Goal: Information Seeking & Learning: Learn about a topic

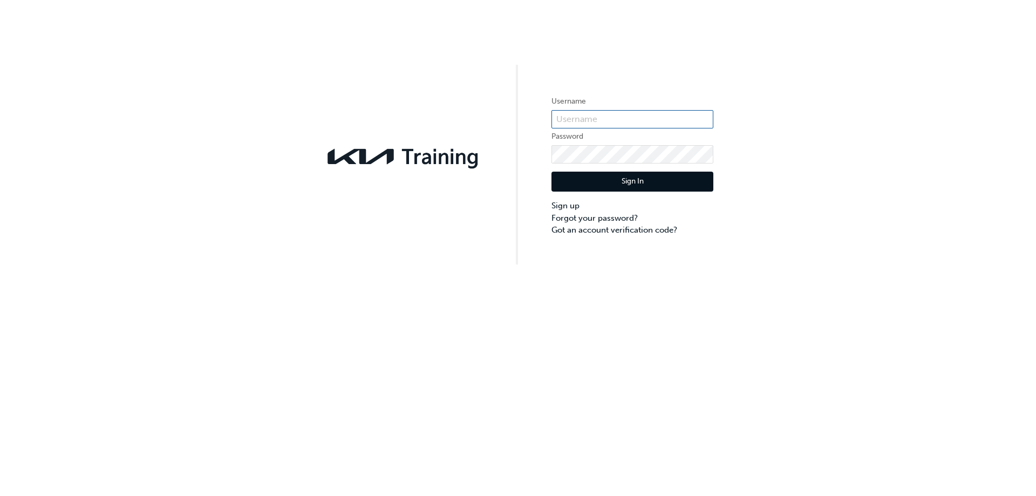
type input "KAU83037I2"
click at [654, 182] on button "Sign In" at bounding box center [632, 182] width 162 height 20
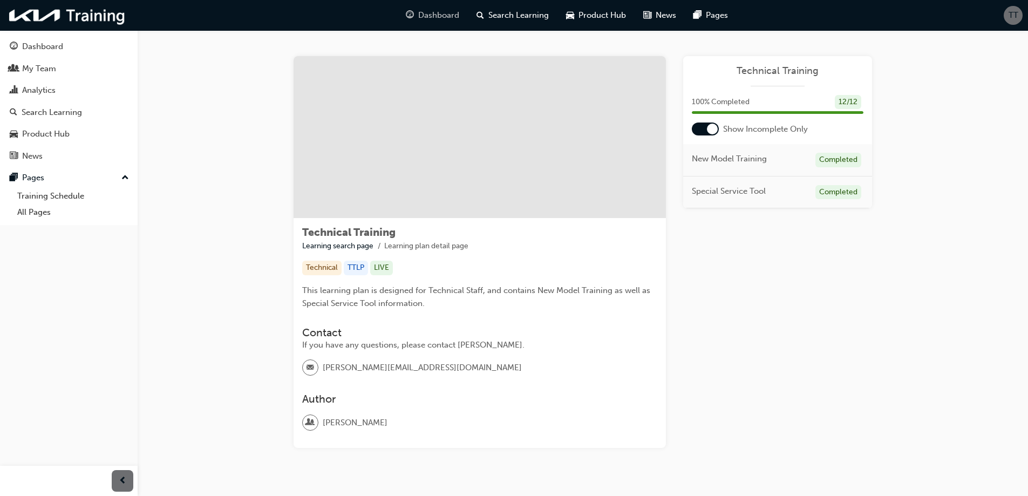
click at [426, 17] on span "Dashboard" at bounding box center [438, 15] width 41 height 12
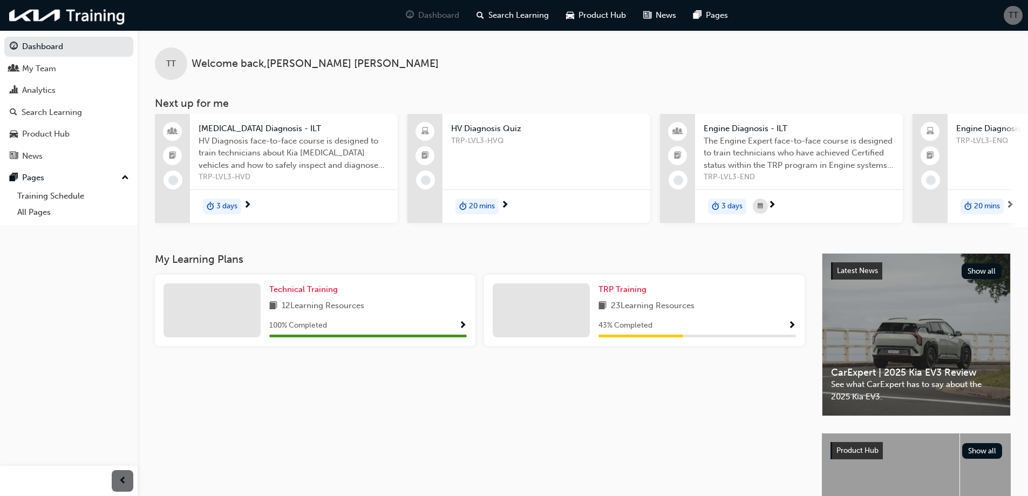
click at [793, 327] on span "Show Progress" at bounding box center [792, 326] width 8 height 10
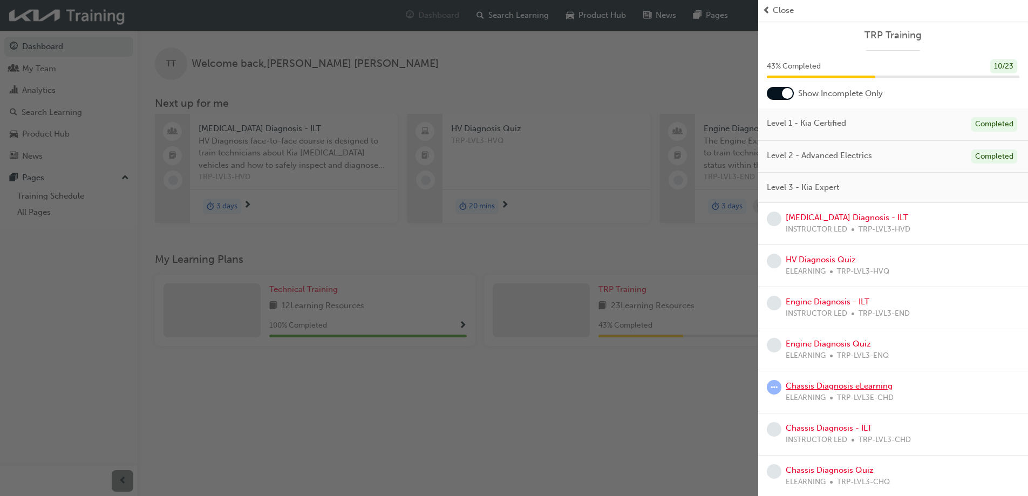
click at [842, 385] on link "Chassis Diagnosis eLearning" at bounding box center [838, 386] width 107 height 10
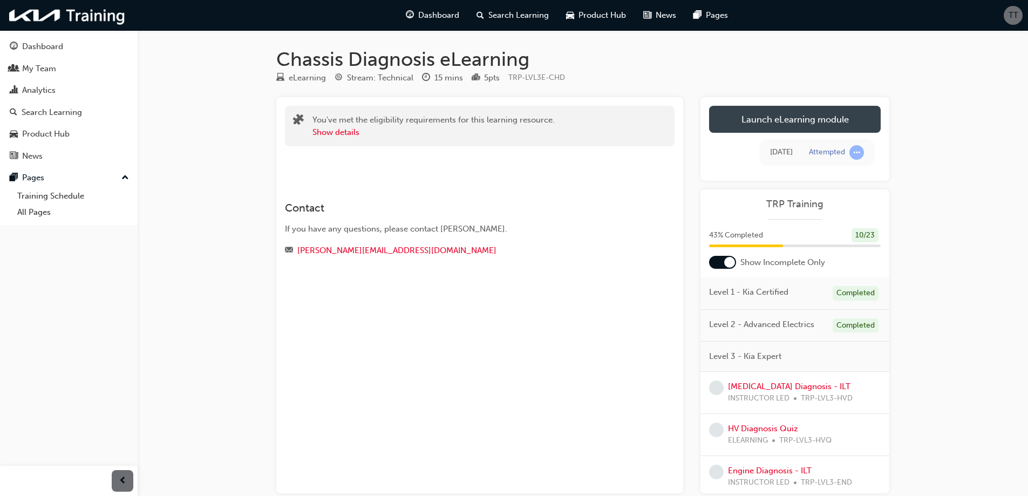
click at [785, 121] on link "Launch eLearning module" at bounding box center [795, 119] width 172 height 27
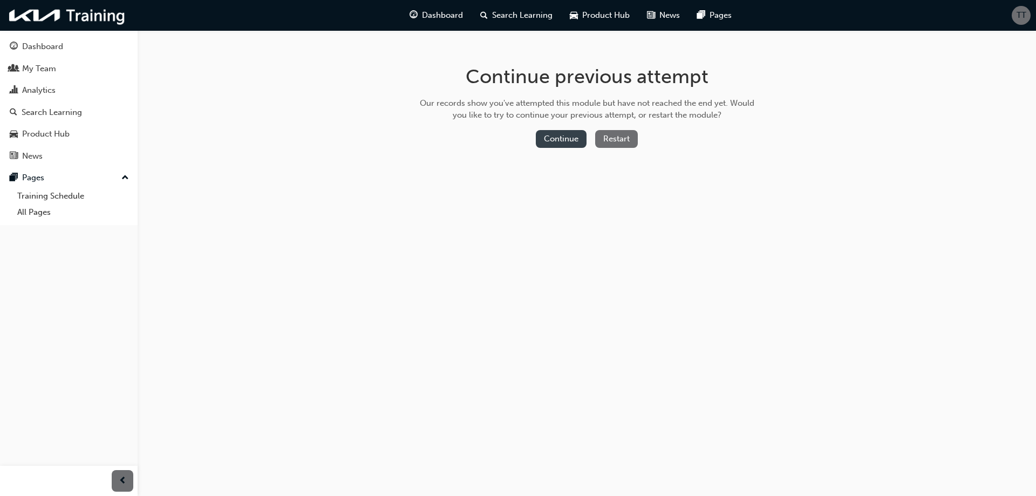
click at [557, 140] on button "Continue" at bounding box center [561, 139] width 51 height 18
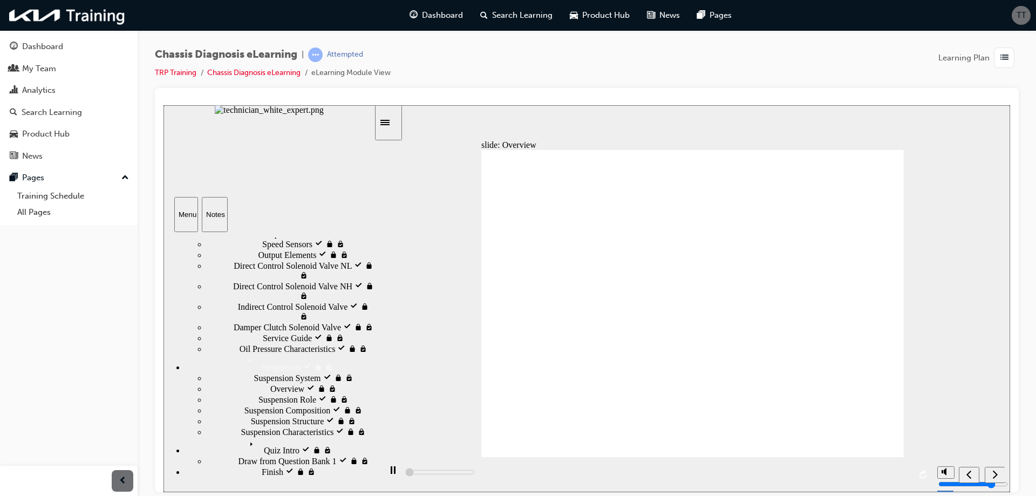
scroll to position [432, 0]
click at [120, 481] on span "prev-icon" at bounding box center [123, 480] width 8 height 13
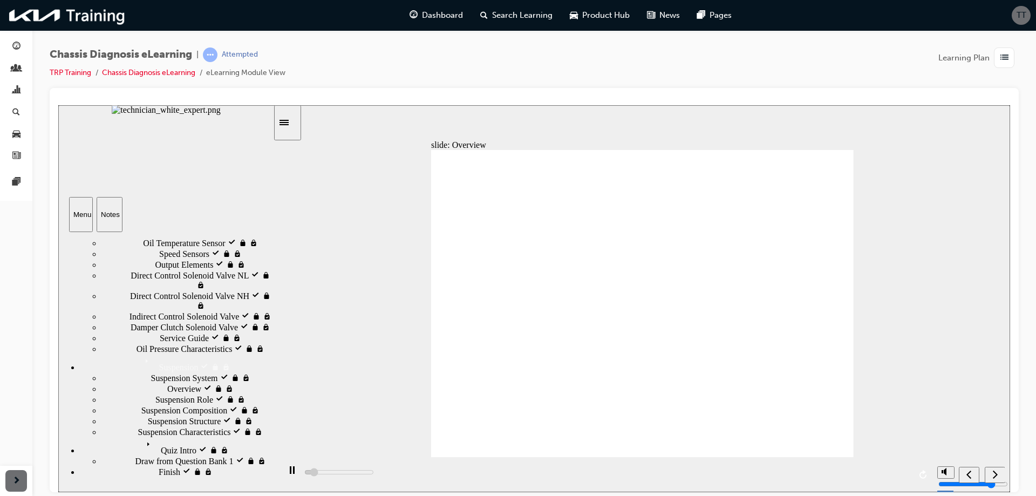
click at [289, 121] on icon "Sidebar Toggle" at bounding box center [283, 121] width 9 height 5
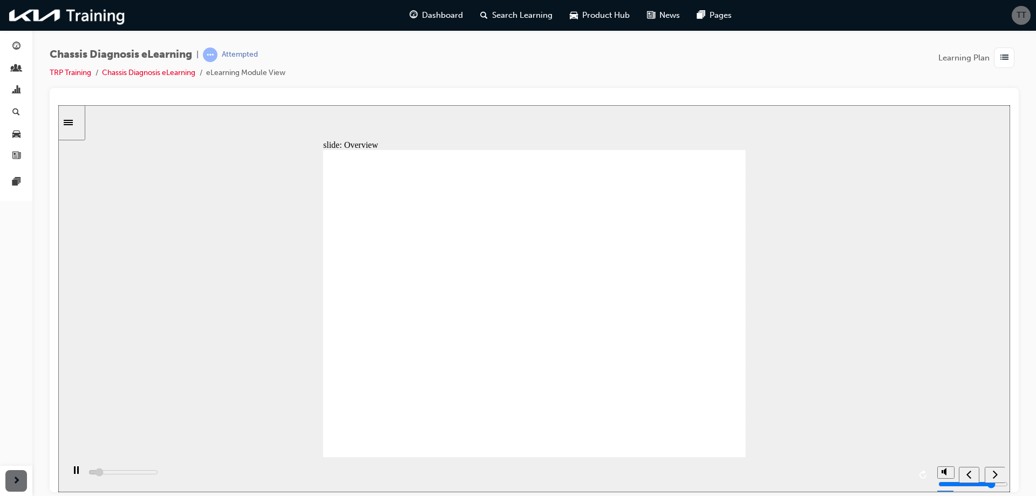
click at [73, 121] on icon "Sidebar Toggle" at bounding box center [68, 121] width 9 height 5
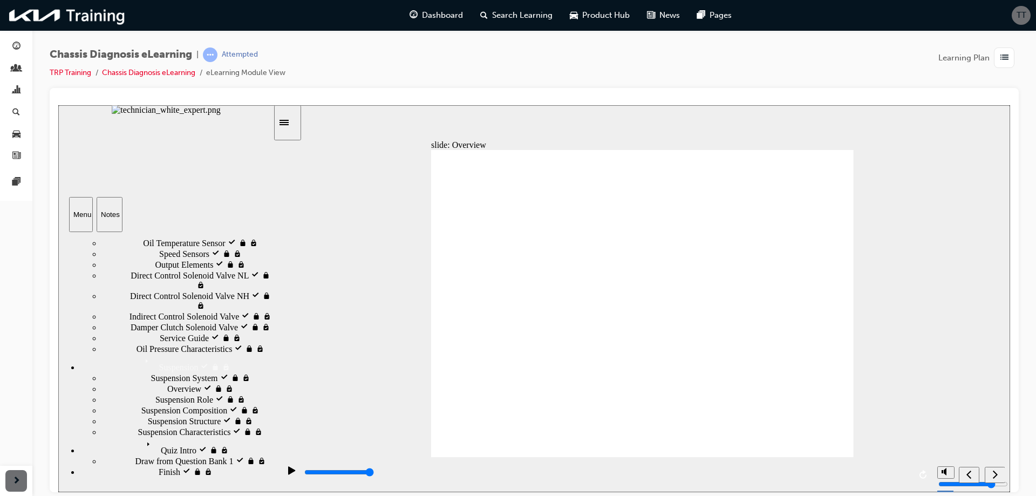
click at [995, 476] on icon "next" at bounding box center [994, 474] width 5 height 10
type input "50500"
click at [995, 474] on icon "next" at bounding box center [994, 474] width 5 height 10
click at [995, 476] on icon "next" at bounding box center [995, 473] width 5 height 8
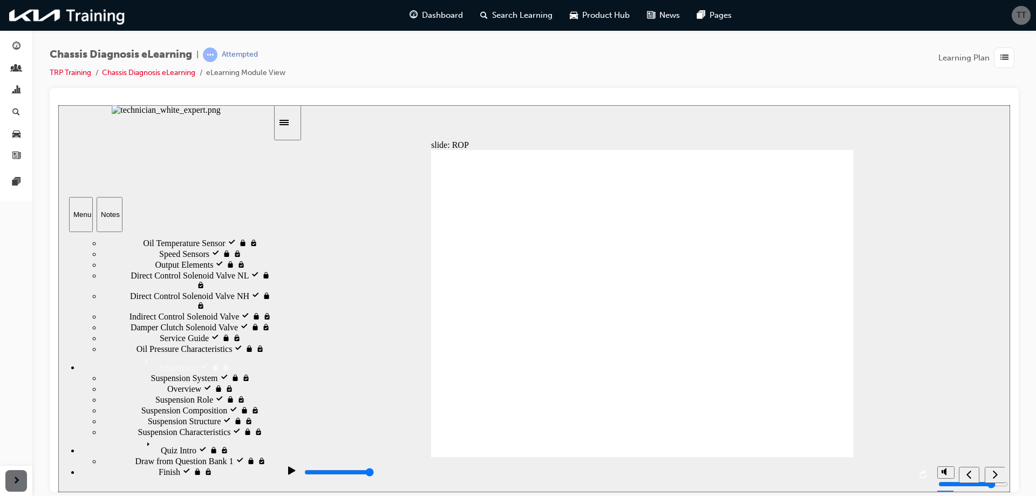
click at [170, 154] on div "HAC & DBC visited HAC & DBC" at bounding box center [187, 148] width 172 height 11
click at [550, 470] on div "playback controls" at bounding box center [606, 472] width 607 height 12
click at [161, 174] on span "EDC & CBC locked" at bounding box center [196, 170] width 71 height 10
click at [170, 165] on div "ROP visited ROP" at bounding box center [187, 159] width 172 height 11
click at [994, 478] on icon "next" at bounding box center [994, 474] width 5 height 10
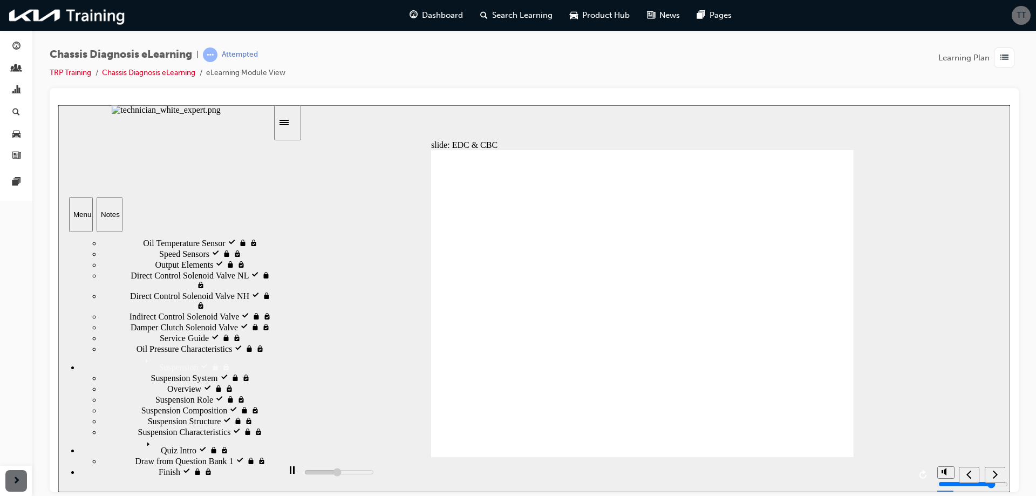
click at [293, 469] on div "play/pause" at bounding box center [292, 475] width 18 height 18
click at [430, 282] on div "slide: EDC & CBC Chassis ESC Auxiliary Components ESC Auxiliary Components Chas…" at bounding box center [534, 298] width 952 height 387
click at [288, 474] on icon "play/pause" at bounding box center [291, 470] width 7 height 8
click at [993, 476] on icon "next" at bounding box center [994, 474] width 5 height 10
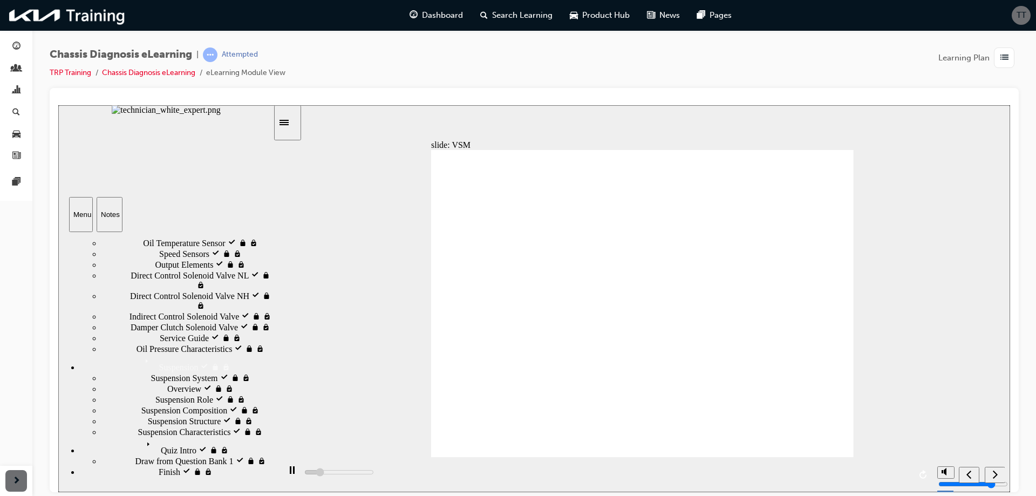
scroll to position [535, 0]
click at [169, 215] on div "Transmission System locked Transmission System" at bounding box center [187, 209] width 172 height 11
click at [994, 469] on icon "next" at bounding box center [994, 474] width 5 height 10
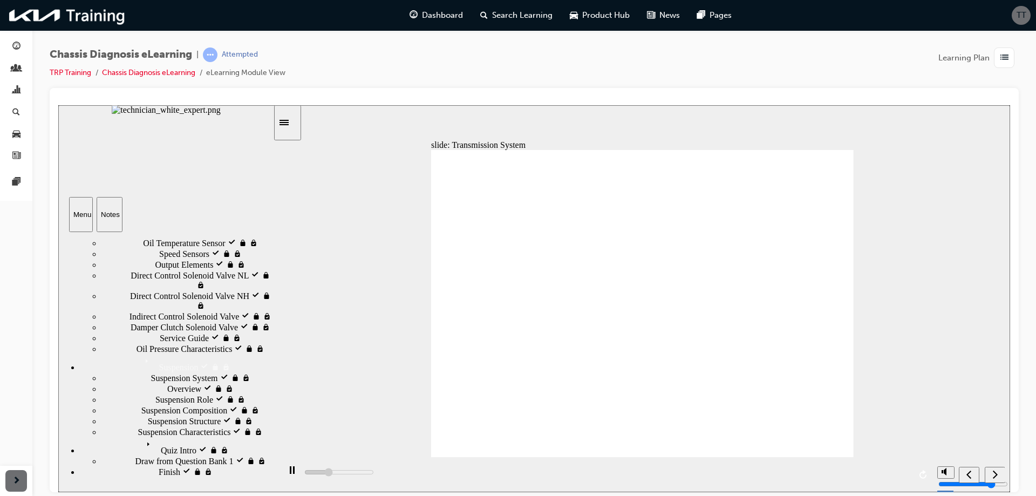
click at [996, 474] on icon "next" at bounding box center [995, 473] width 5 height 8
click at [995, 470] on icon "next" at bounding box center [994, 474] width 5 height 10
click at [997, 475] on icon "next" at bounding box center [994, 474] width 5 height 10
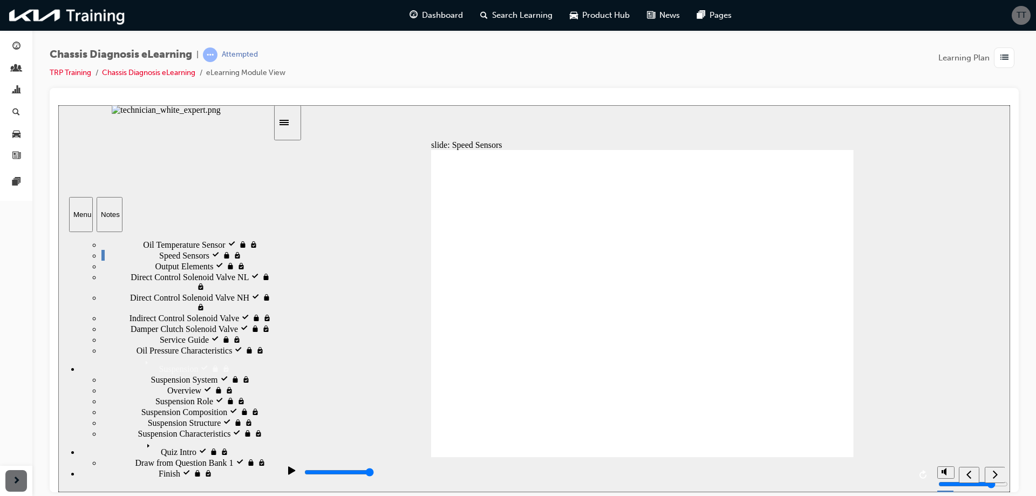
click at [994, 479] on div "next" at bounding box center [995, 474] width 12 height 11
click at [993, 475] on icon "next" at bounding box center [994, 474] width 5 height 10
click at [995, 478] on icon "next" at bounding box center [994, 474] width 5 height 10
click at [996, 473] on icon "next" at bounding box center [995, 473] width 5 height 8
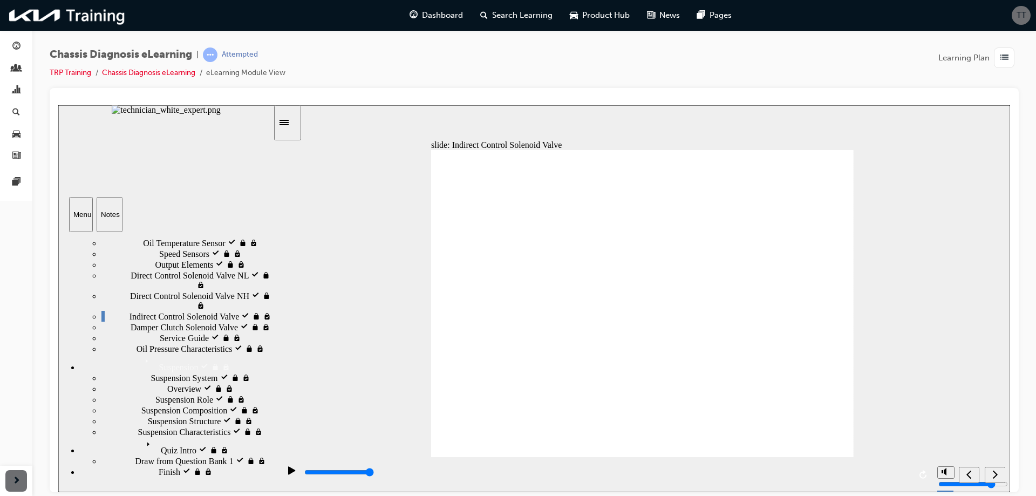
click at [996, 475] on icon "next" at bounding box center [995, 473] width 5 height 8
click at [994, 474] on icon "next" at bounding box center [994, 474] width 5 height 10
type input "17900"
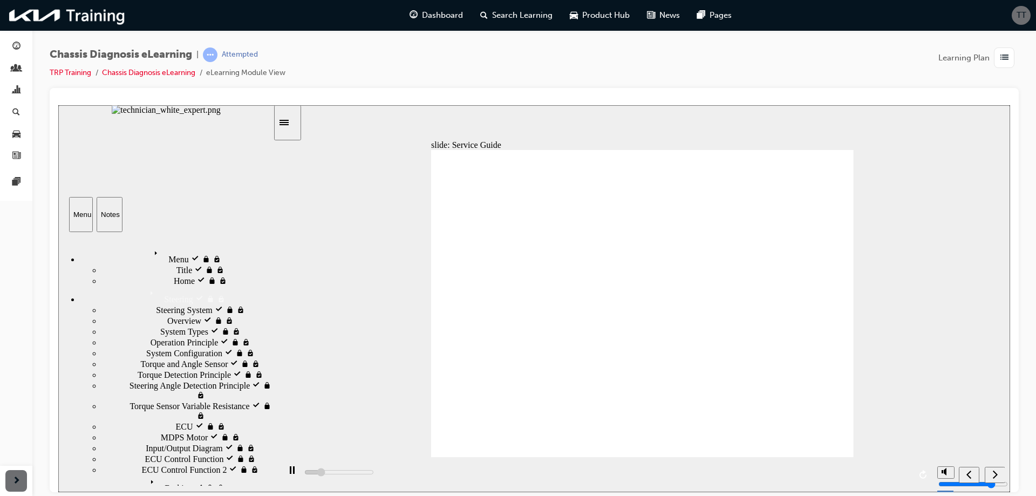
scroll to position [488, 0]
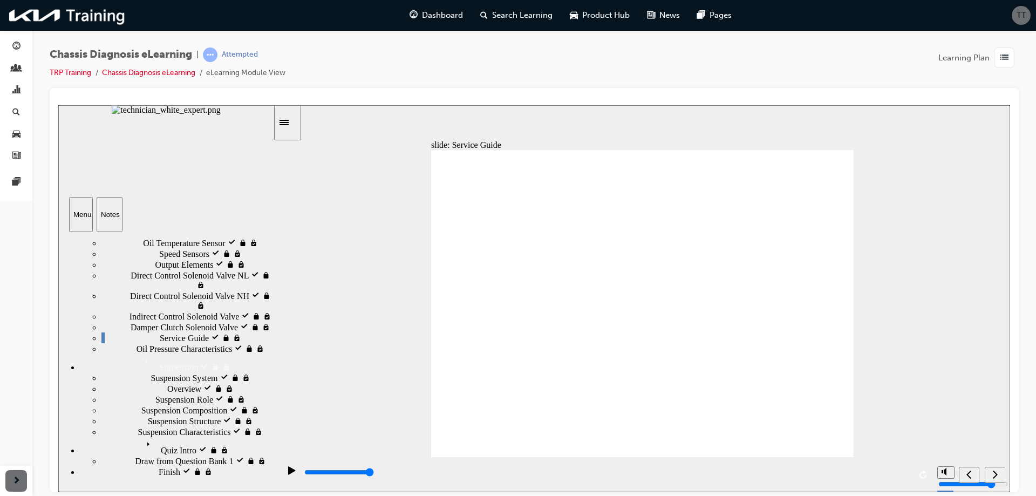
click at [996, 473] on icon "next" at bounding box center [995, 473] width 5 height 8
click at [995, 477] on icon "next" at bounding box center [994, 474] width 5 height 10
click at [189, 455] on span "Draw from Question Bank 1 locked" at bounding box center [197, 460] width 124 height 10
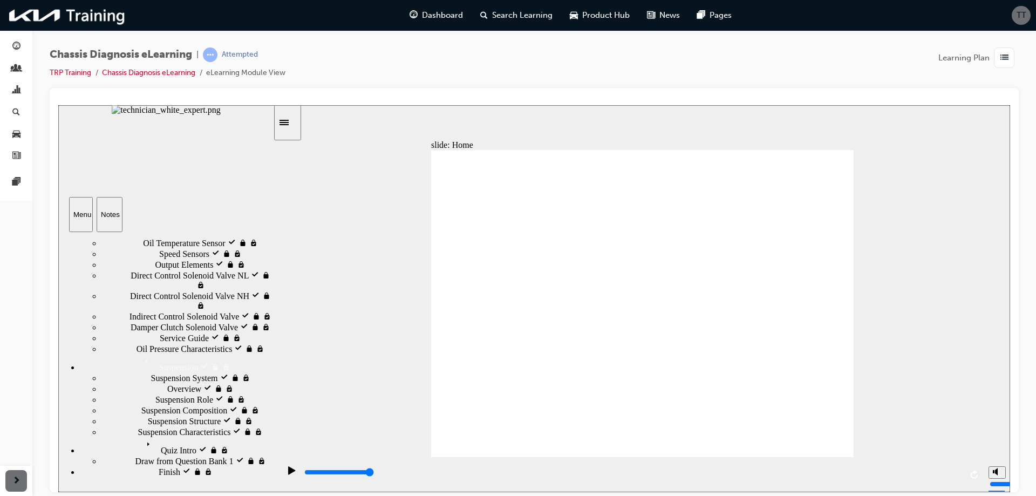
scroll to position [421, 0]
click at [996, 473] on icon "next" at bounding box center [995, 473] width 5 height 8
type input "5000"
click at [290, 120] on icon "Sidebar Toggle" at bounding box center [287, 121] width 16 height 6
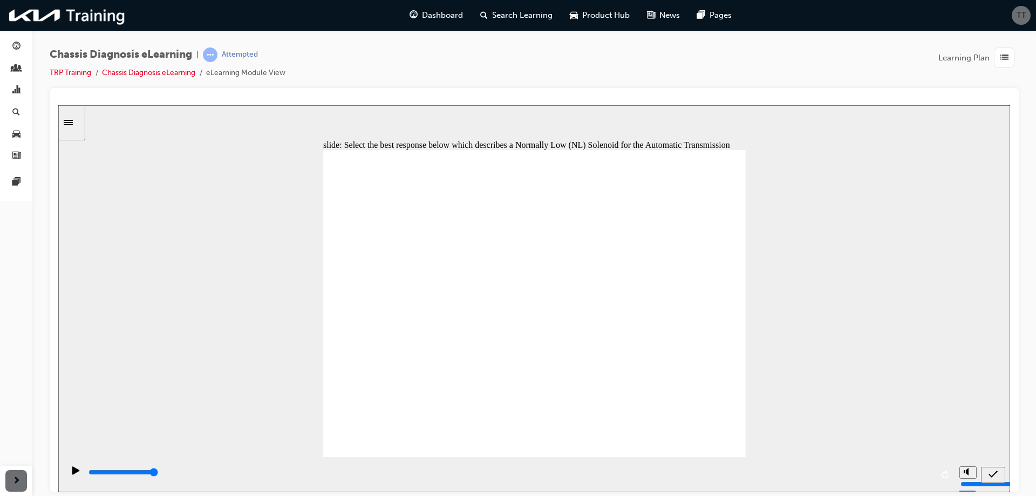
click at [73, 120] on icon "Sidebar Toggle" at bounding box center [68, 121] width 9 height 5
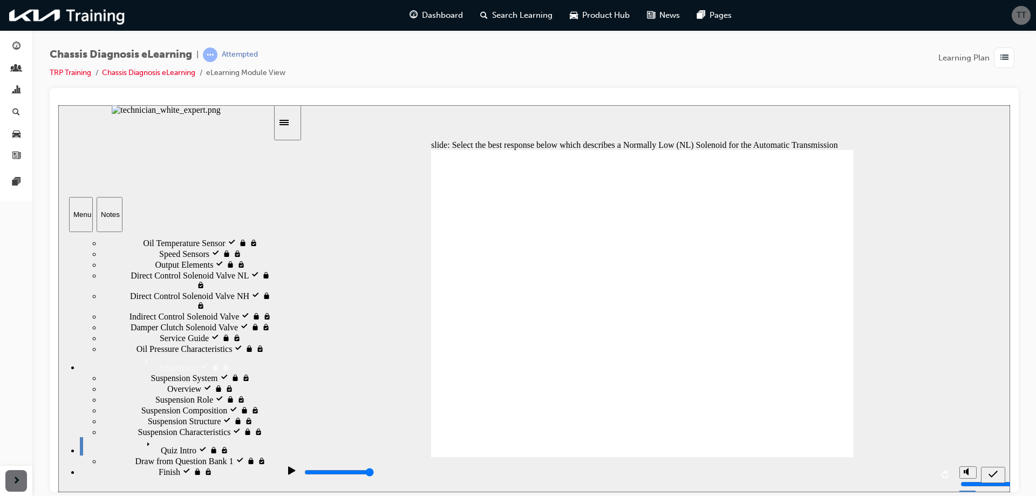
radio input "true"
click at [994, 471] on icon "submit" at bounding box center [992, 474] width 9 height 10
type input "5000"
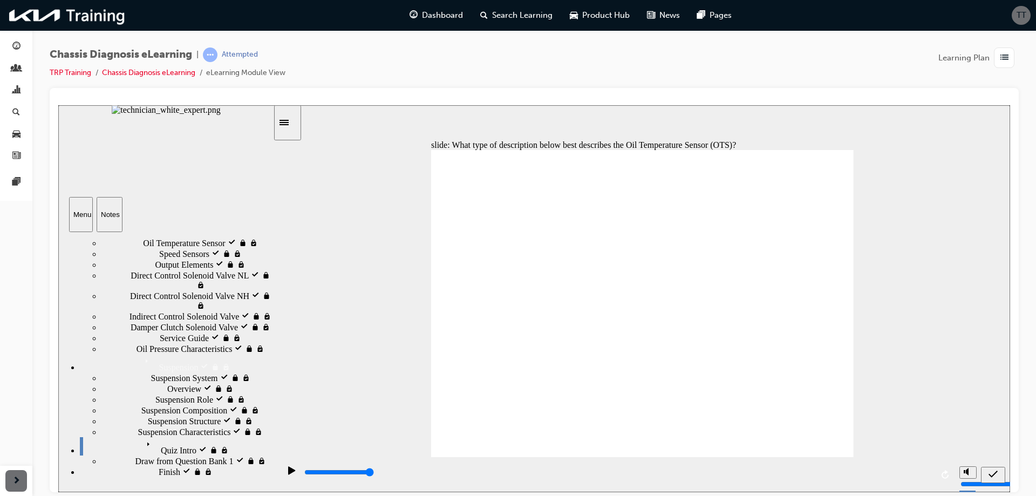
radio input "true"
click at [994, 473] on icon "submit" at bounding box center [992, 473] width 9 height 7
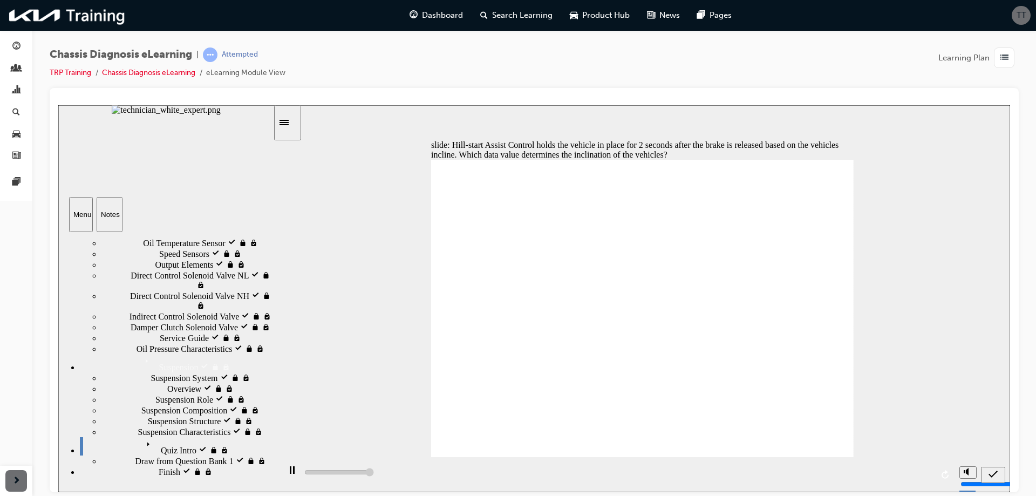
type input "5000"
radio input "true"
click at [993, 473] on icon "submit" at bounding box center [992, 474] width 9 height 10
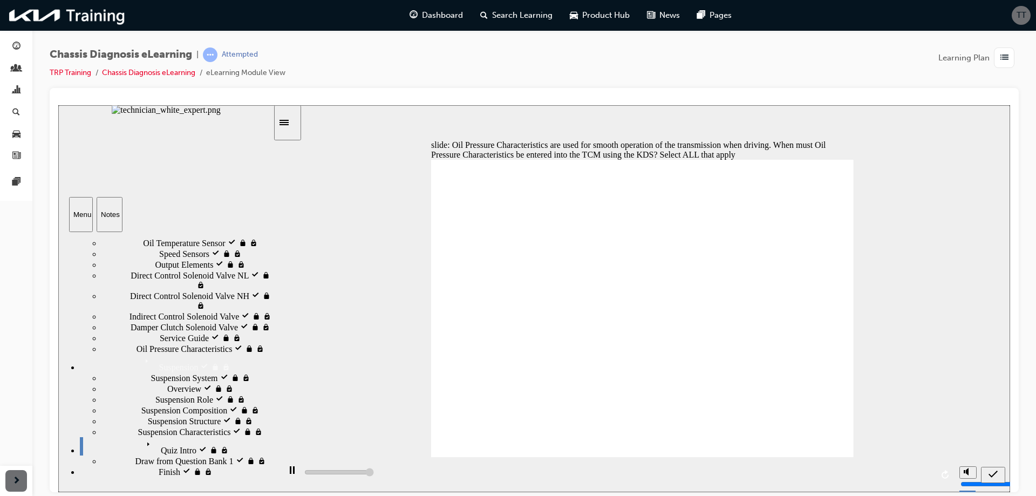
type input "5000"
checkbox input "true"
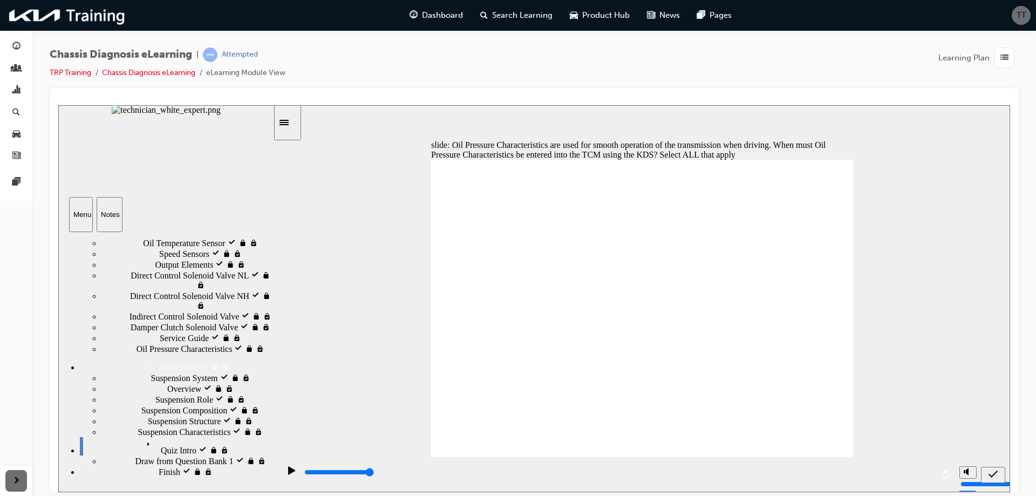
checkbox input "true"
click at [996, 471] on icon "submit" at bounding box center [992, 473] width 9 height 7
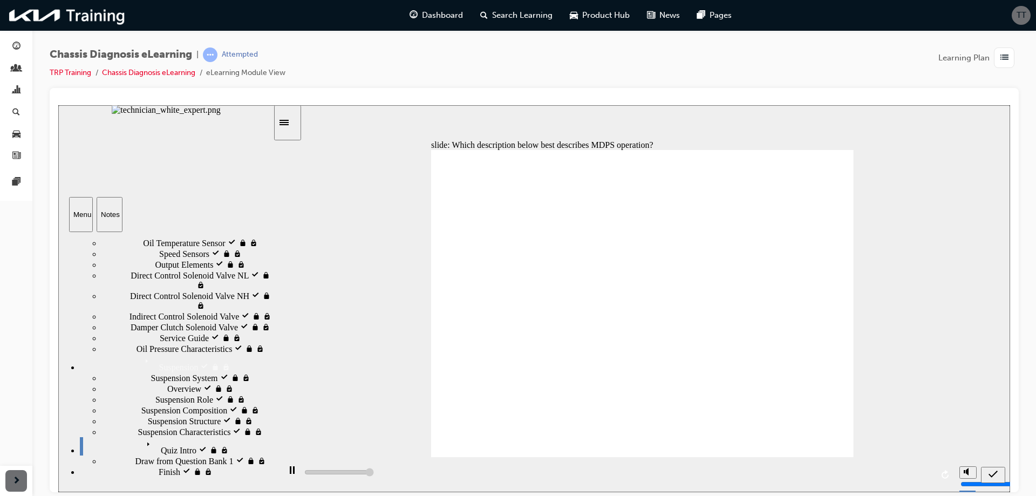
type input "5000"
radio input "true"
click at [995, 473] on icon "submit" at bounding box center [992, 473] width 9 height 7
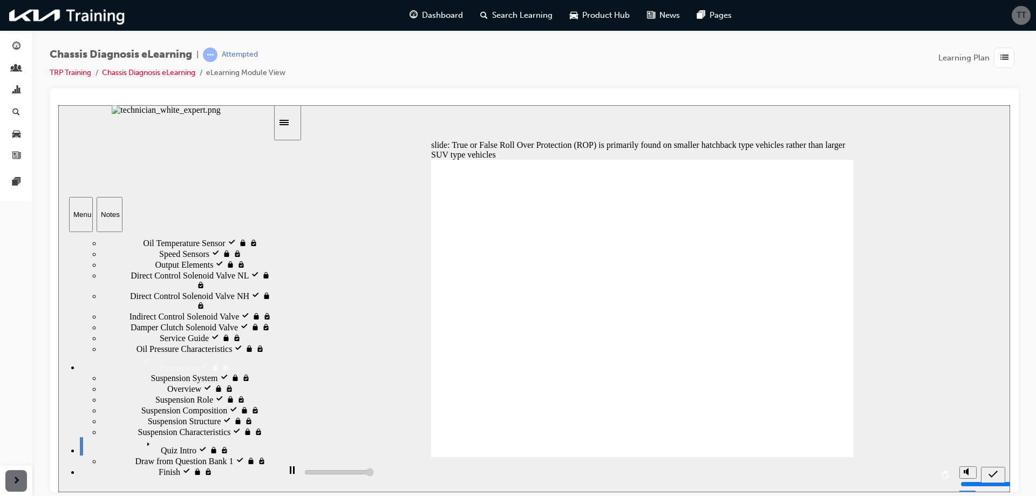
type input "5000"
radio input "true"
click at [995, 473] on icon "submit" at bounding box center [992, 473] width 9 height 7
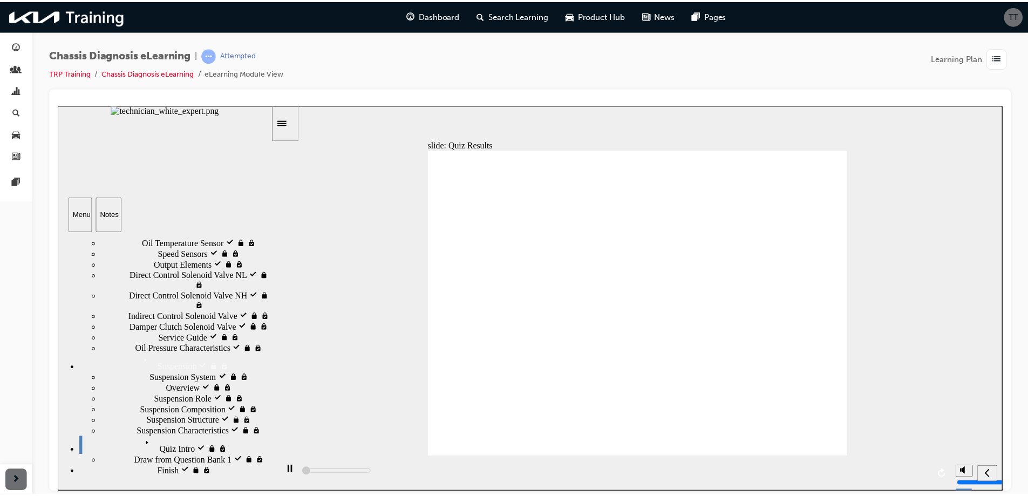
scroll to position [398, 0]
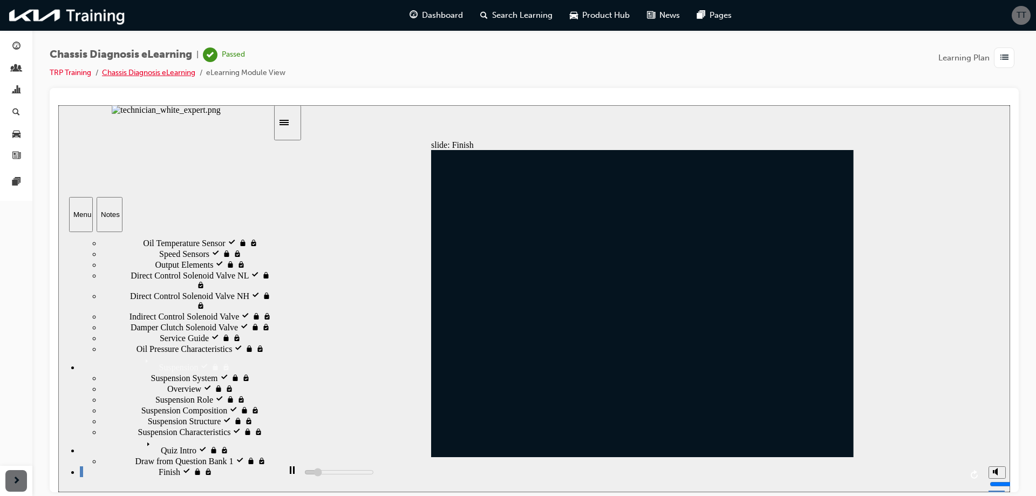
type input "4100"
click at [139, 72] on link "Chassis Diagnosis eLearning" at bounding box center [148, 72] width 93 height 9
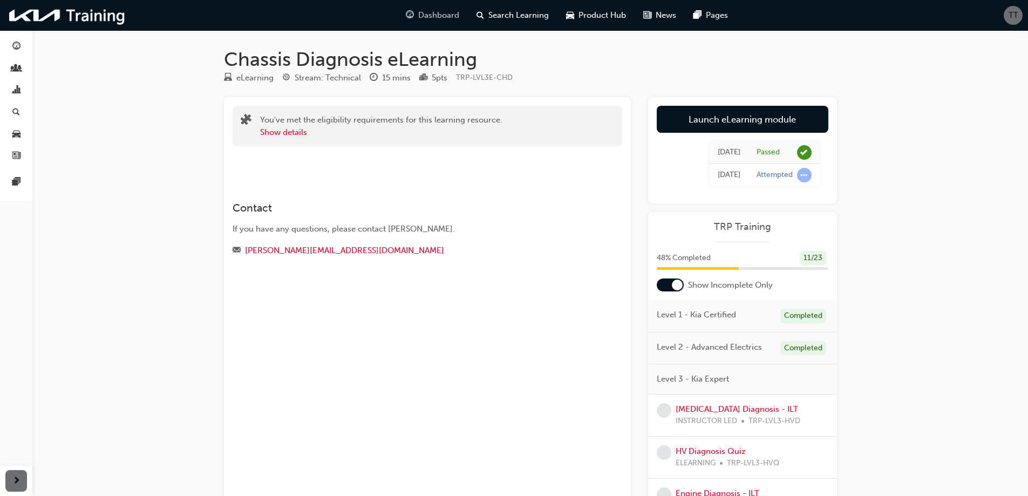
click at [442, 15] on span "Dashboard" at bounding box center [438, 15] width 41 height 12
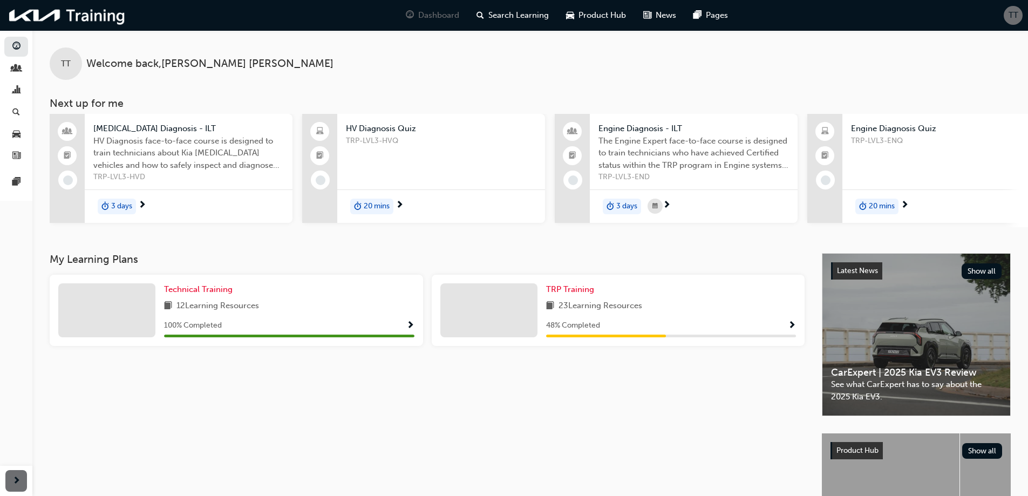
click at [793, 331] on span "Show Progress" at bounding box center [792, 326] width 8 height 10
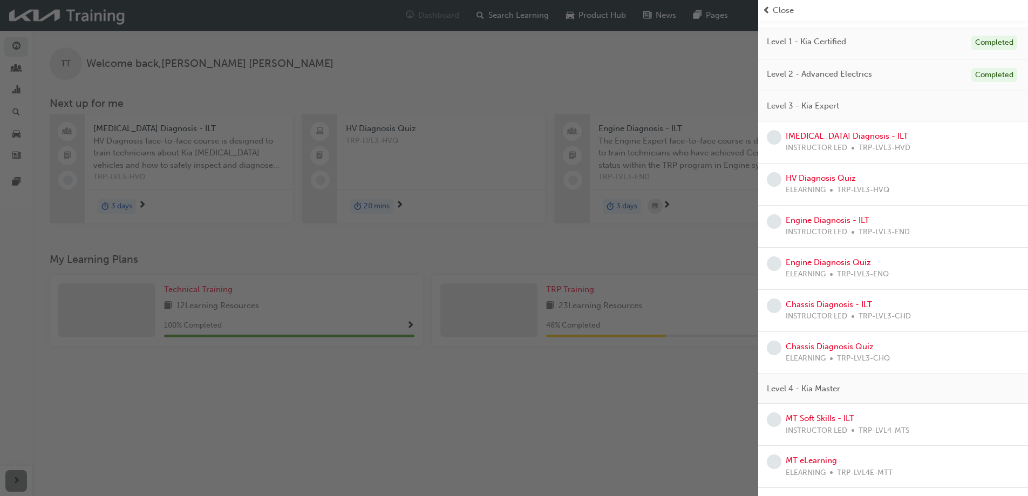
scroll to position [80, 0]
click at [876, 136] on link "[MEDICAL_DATA] Diagnosis - ILT" at bounding box center [846, 138] width 122 height 10
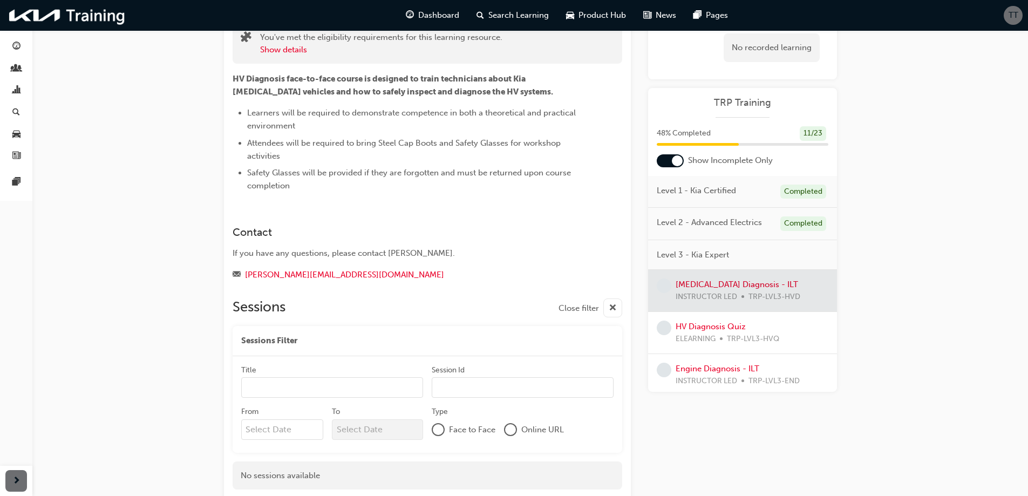
scroll to position [108, 0]
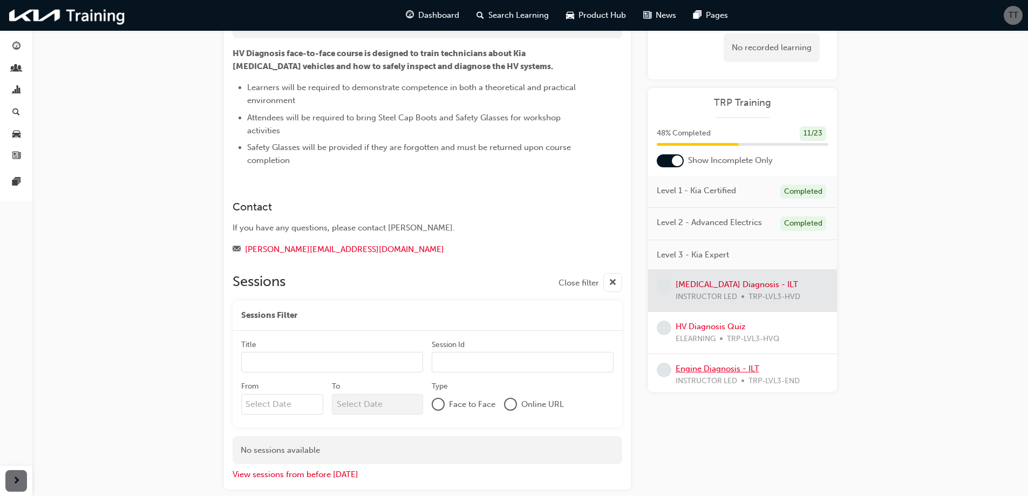
click at [727, 370] on link "Engine Diagnosis - ILT" at bounding box center [717, 369] width 84 height 10
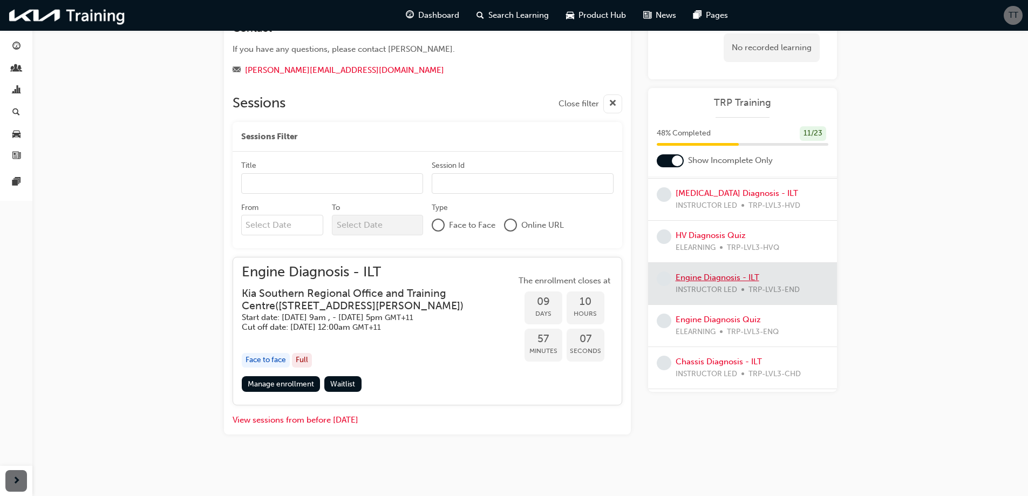
scroll to position [108, 0]
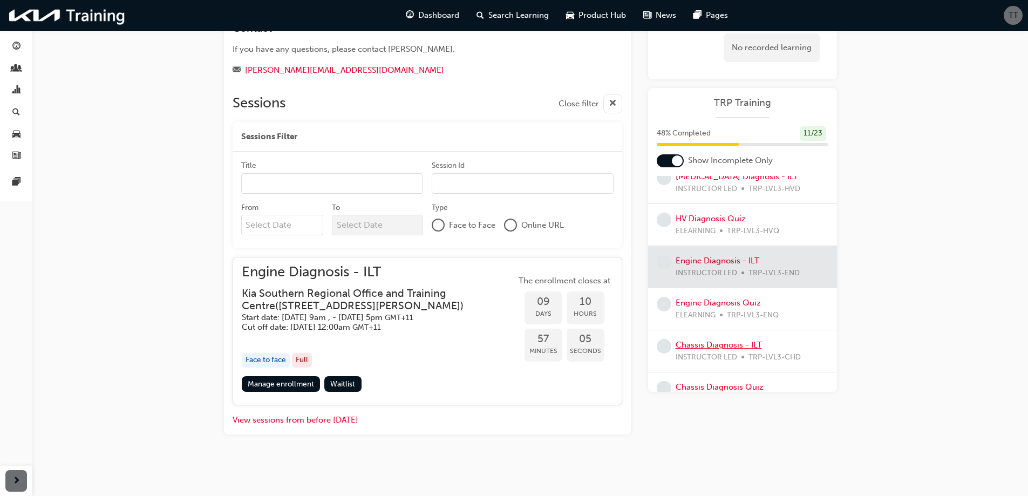
click at [742, 344] on link "Chassis Diagnosis - ILT" at bounding box center [718, 345] width 86 height 10
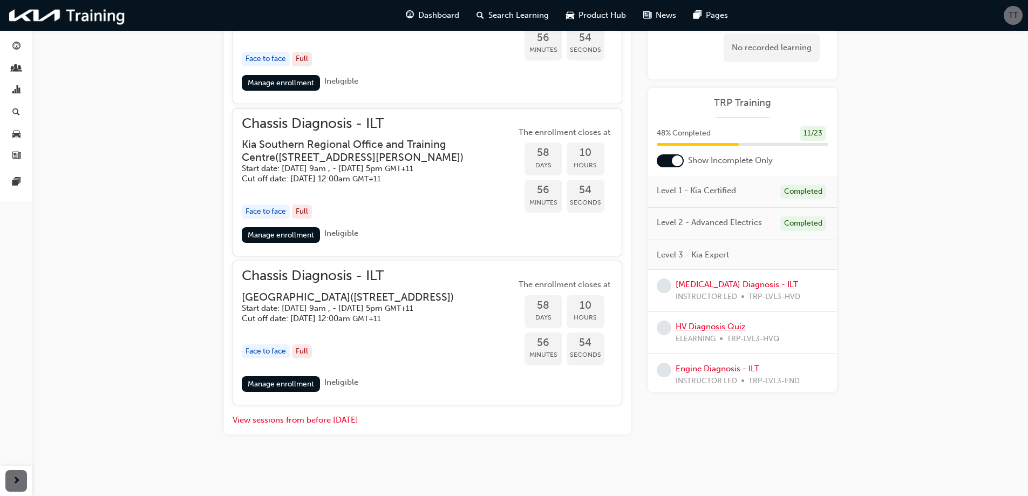
click at [709, 327] on link "HV Diagnosis Quiz" at bounding box center [710, 327] width 70 height 10
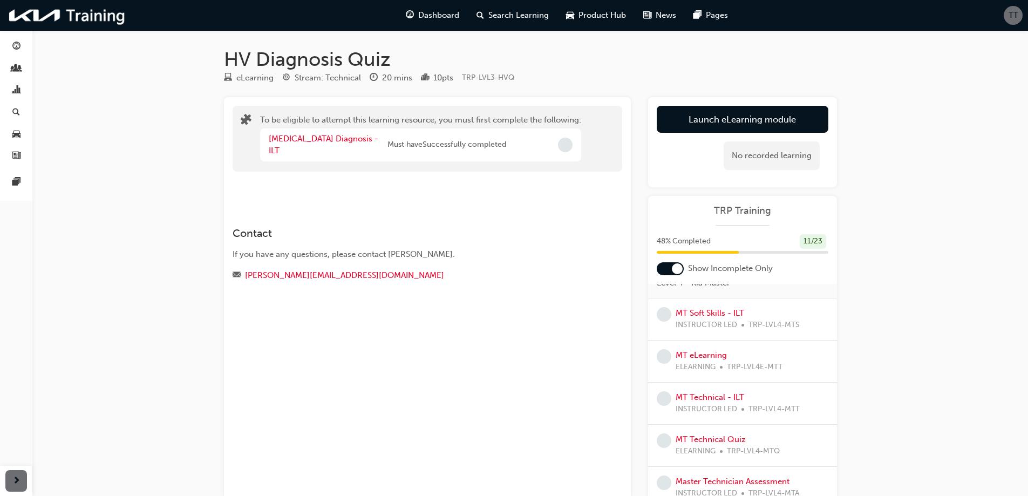
scroll to position [359, 0]
click at [710, 360] on link "MT eLearning" at bounding box center [700, 358] width 51 height 10
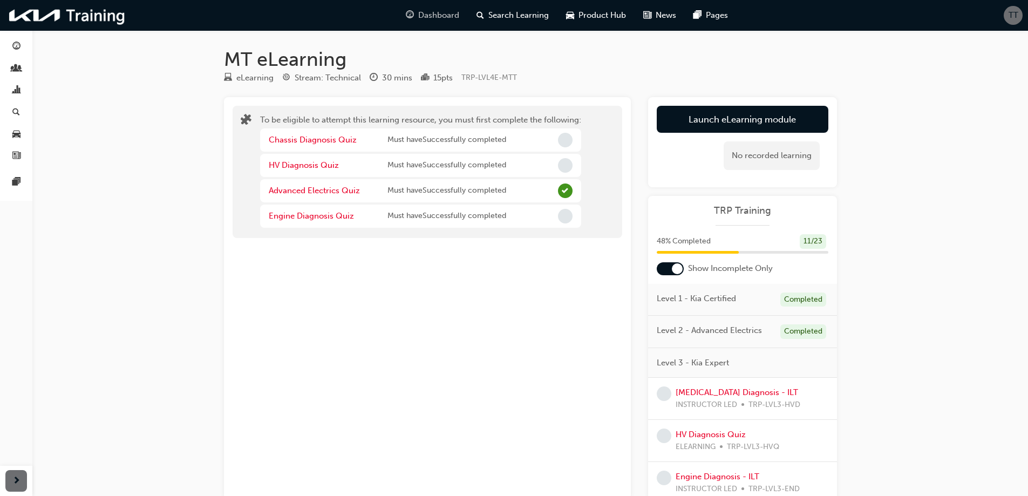
click at [436, 17] on span "Dashboard" at bounding box center [438, 15] width 41 height 12
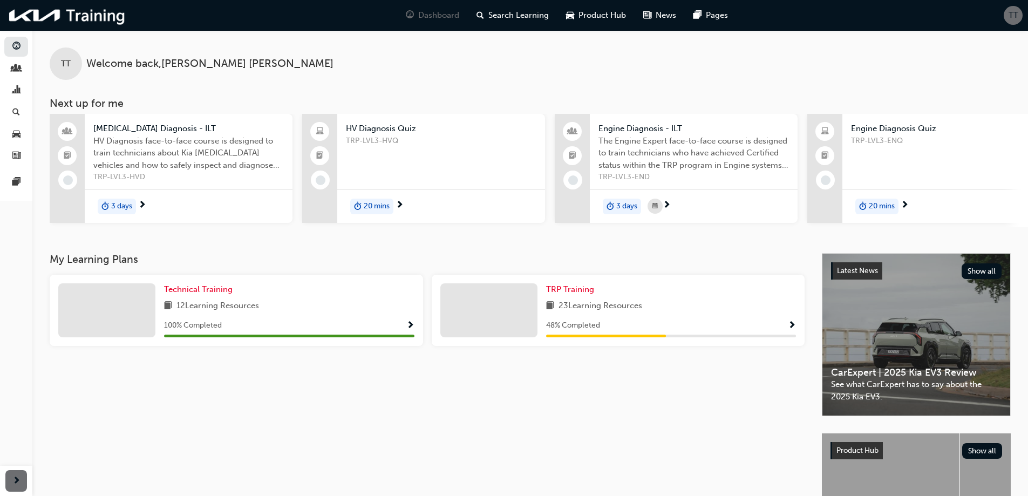
click at [415, 331] on div "Technical Training 12 Learning Resources 100 % Completed" at bounding box center [236, 310] width 373 height 71
click at [410, 330] on span "Show Progress" at bounding box center [410, 326] width 8 height 10
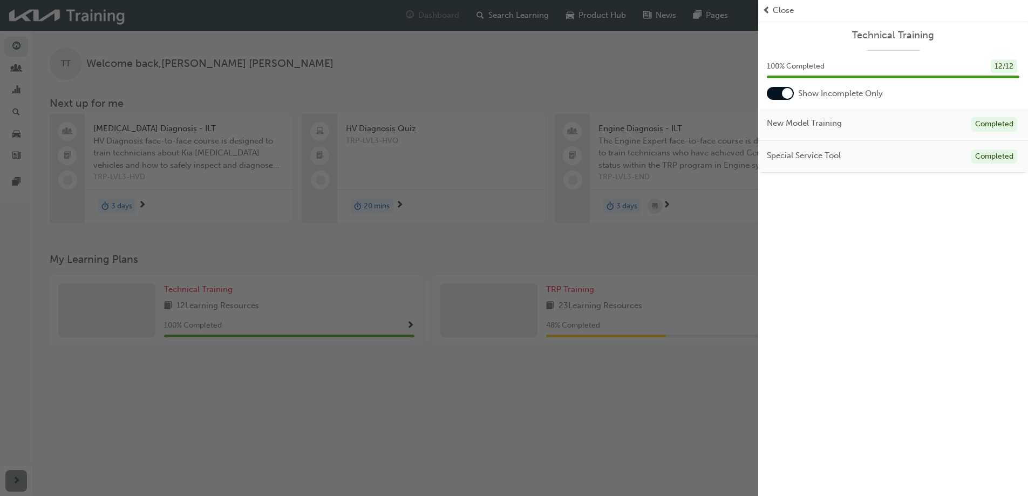
click at [507, 455] on div "button" at bounding box center [379, 248] width 758 height 496
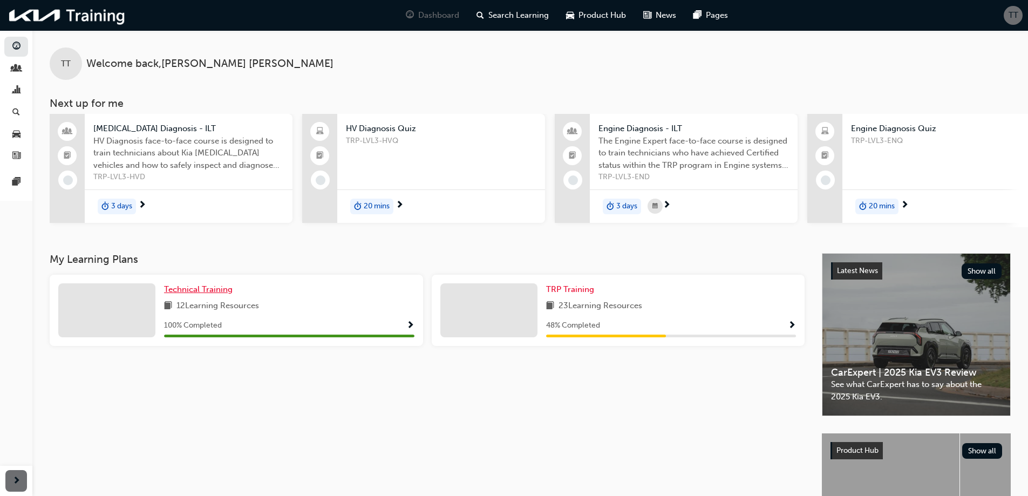
click at [228, 292] on span "Technical Training" at bounding box center [198, 289] width 69 height 10
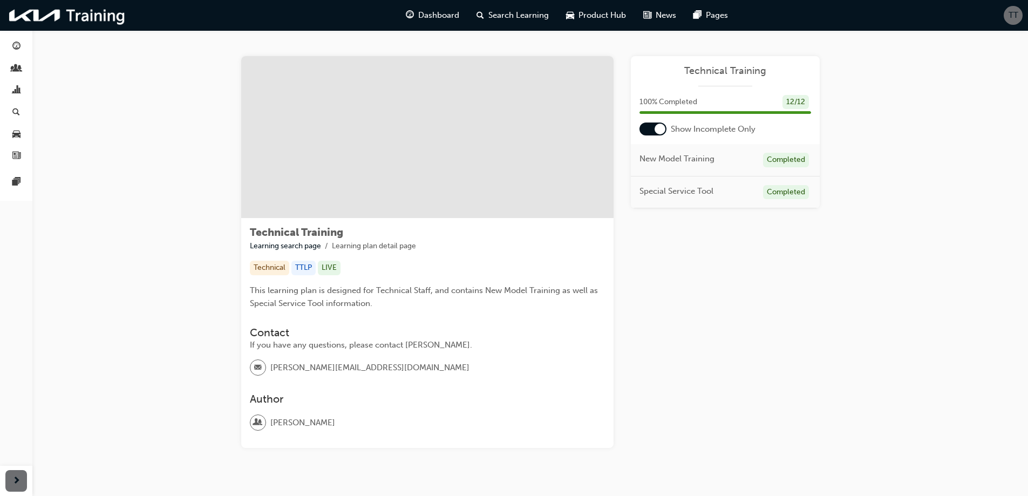
click at [663, 130] on div at bounding box center [659, 129] width 11 height 11
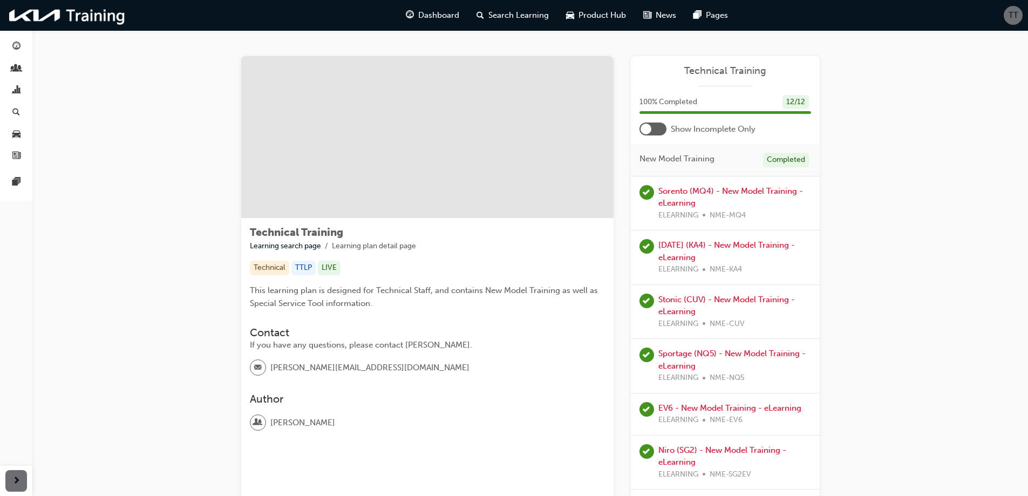
click at [648, 129] on div at bounding box center [645, 129] width 11 height 11
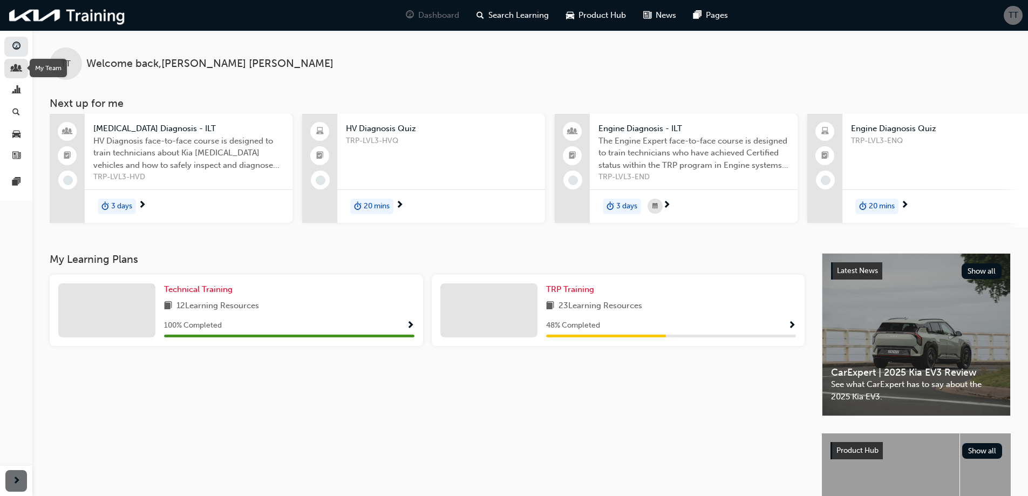
click at [17, 67] on span "people-icon" at bounding box center [16, 69] width 8 height 10
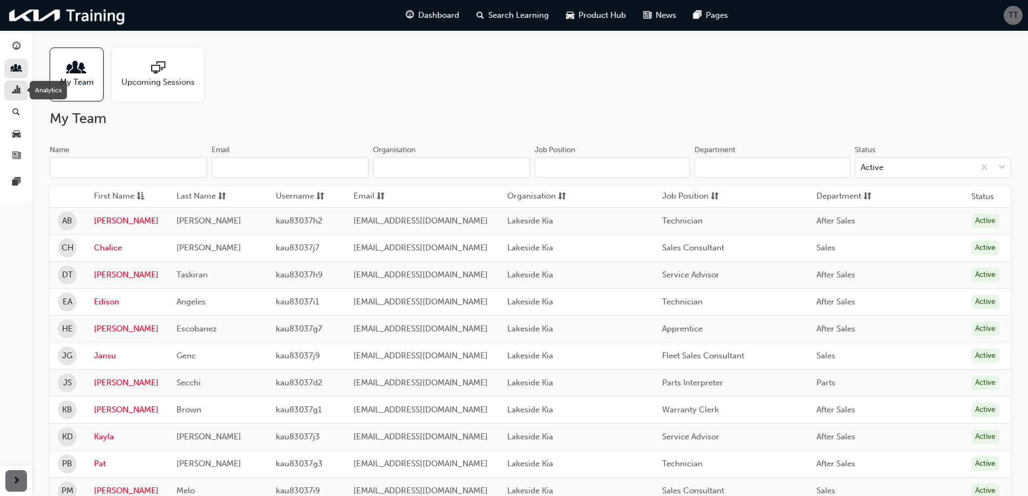
click at [15, 89] on span "chart-icon" at bounding box center [16, 91] width 8 height 10
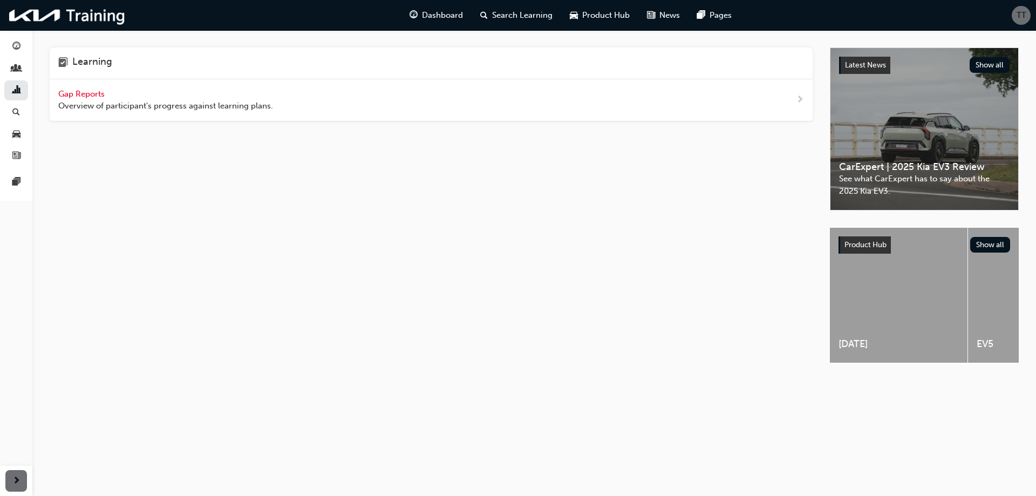
click at [92, 95] on span "Gap Reports" at bounding box center [82, 94] width 49 height 10
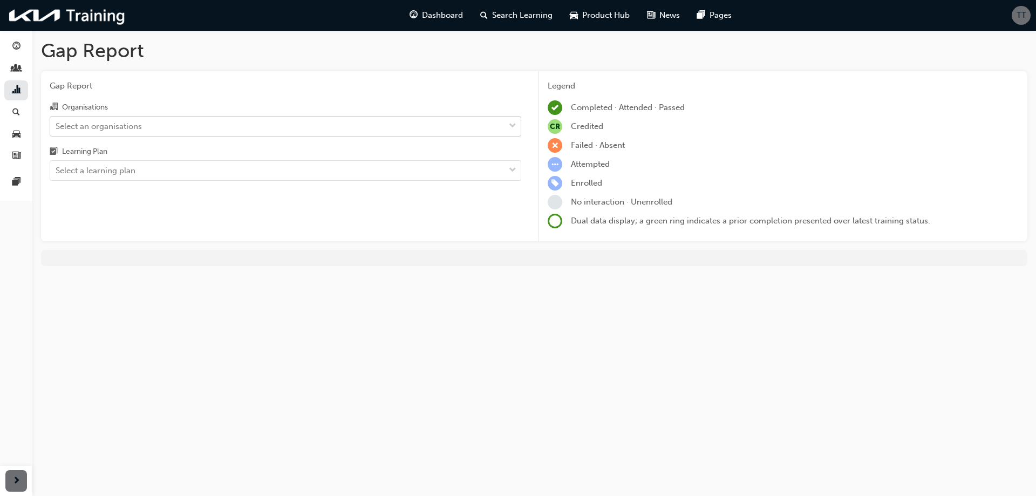
click at [251, 127] on div "Select an organisations" at bounding box center [277, 126] width 454 height 19
click at [57, 127] on input "Organisations Select an organisations" at bounding box center [56, 125] width 1 height 9
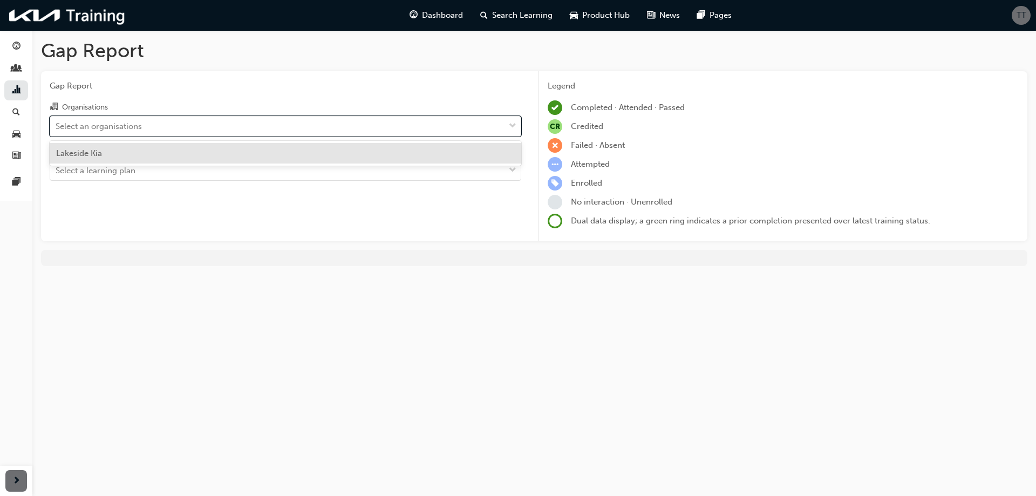
click at [226, 153] on div "Lakeside Kia" at bounding box center [285, 153] width 471 height 21
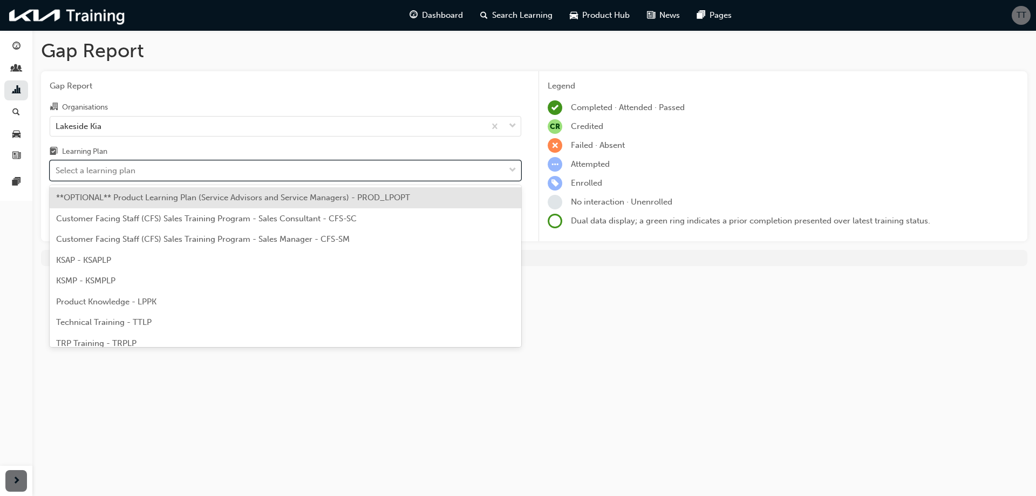
click at [235, 167] on div "Select a learning plan" at bounding box center [277, 170] width 454 height 19
click at [57, 167] on input "Learning Plan option **OPTIONAL** Product Learning Plan (Service Advisors and S…" at bounding box center [56, 170] width 1 height 9
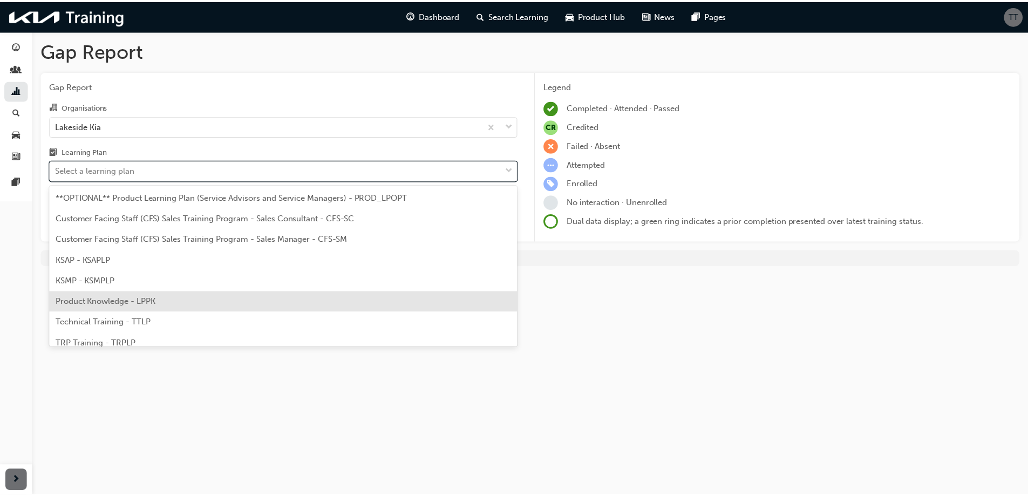
scroll to position [30, 0]
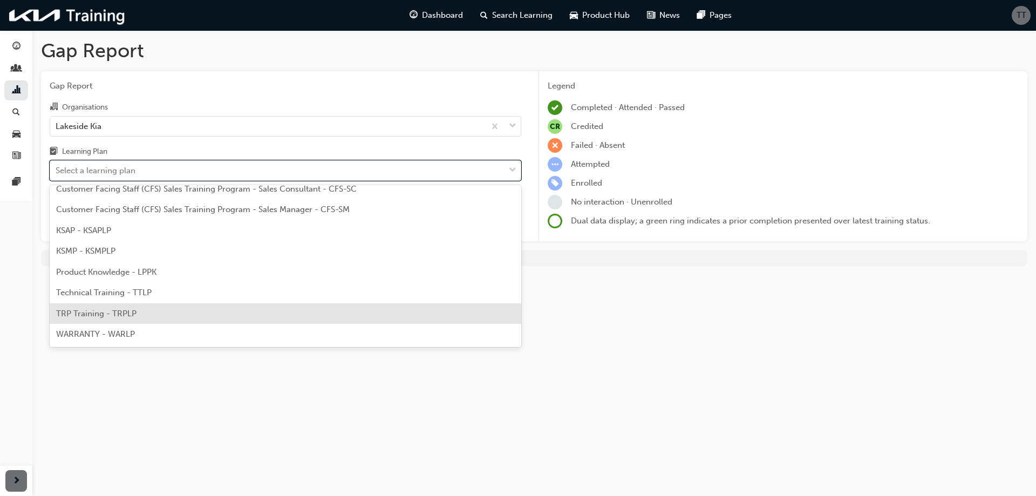
click at [123, 309] on span "TRP Training - TRPLP" at bounding box center [96, 314] width 80 height 10
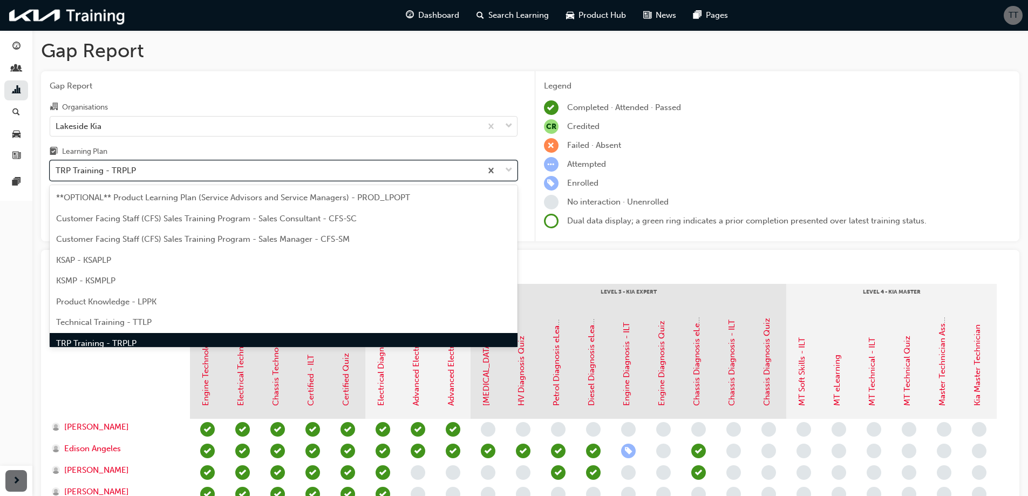
scroll to position [14, 0]
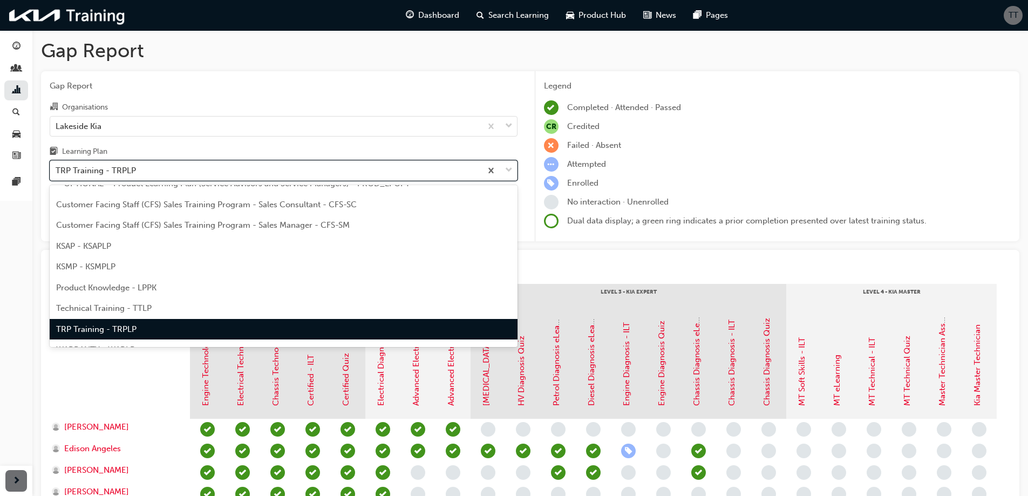
click at [189, 175] on div "TRP Training - TRPLP" at bounding box center [265, 170] width 431 height 19
click at [57, 175] on input "Learning Plan option TRP Training - TRPLP, selected. option TRP Training - TRPL…" at bounding box center [56, 170] width 1 height 9
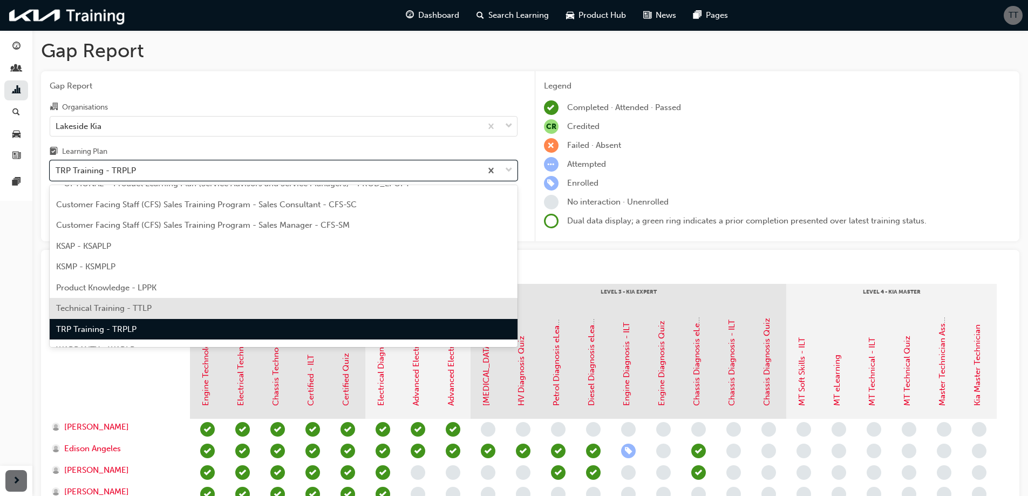
click at [152, 311] on div "Technical Training - TTLP" at bounding box center [284, 308] width 468 height 21
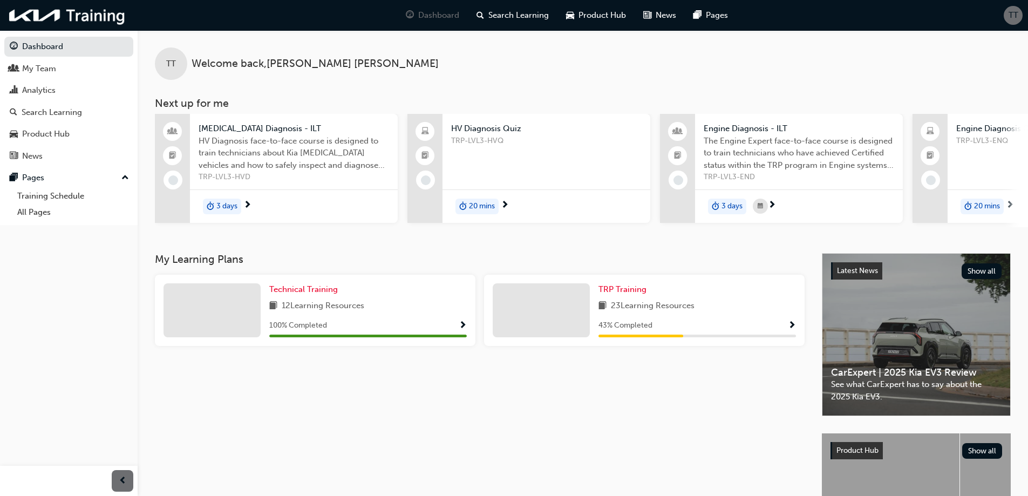
click at [794, 328] on span "Show Progress" at bounding box center [792, 326] width 8 height 10
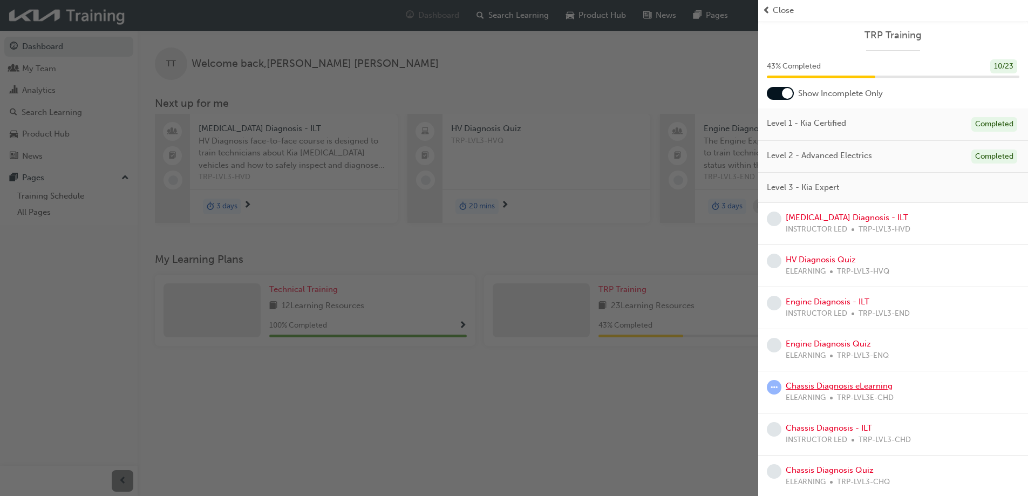
click at [879, 386] on link "Chassis Diagnosis eLearning" at bounding box center [838, 386] width 107 height 10
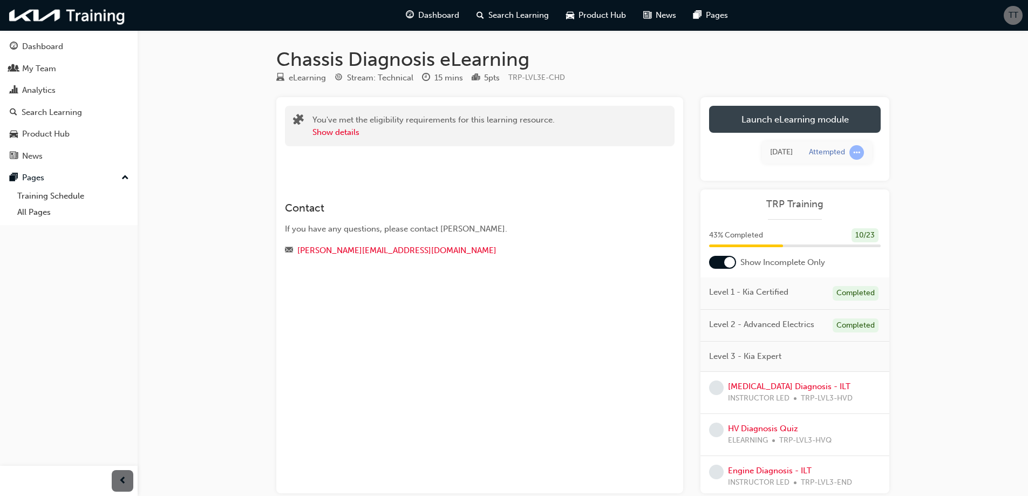
click at [817, 119] on link "Launch eLearning module" at bounding box center [795, 119] width 172 height 27
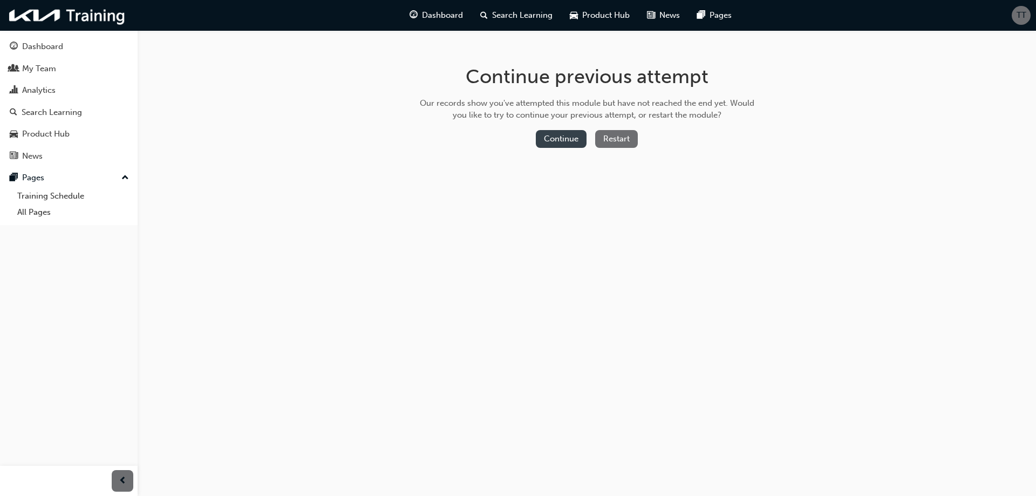
click at [548, 140] on button "Continue" at bounding box center [561, 139] width 51 height 18
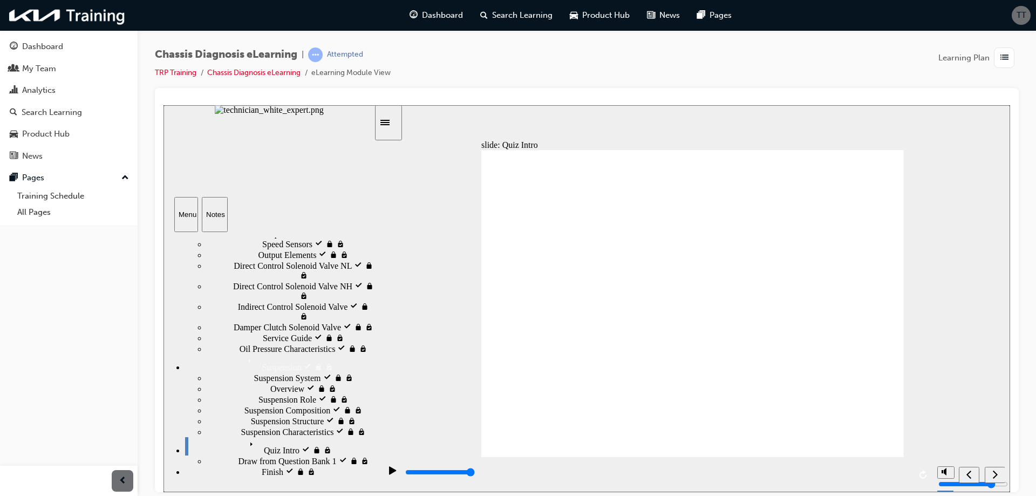
scroll to position [642, 0]
click at [283, 279] on span "Direct Control Solenoid Valve NL visited" at bounding box center [304, 268] width 140 height 19
click at [611, 472] on div "playback controls" at bounding box center [657, 472] width 506 height 12
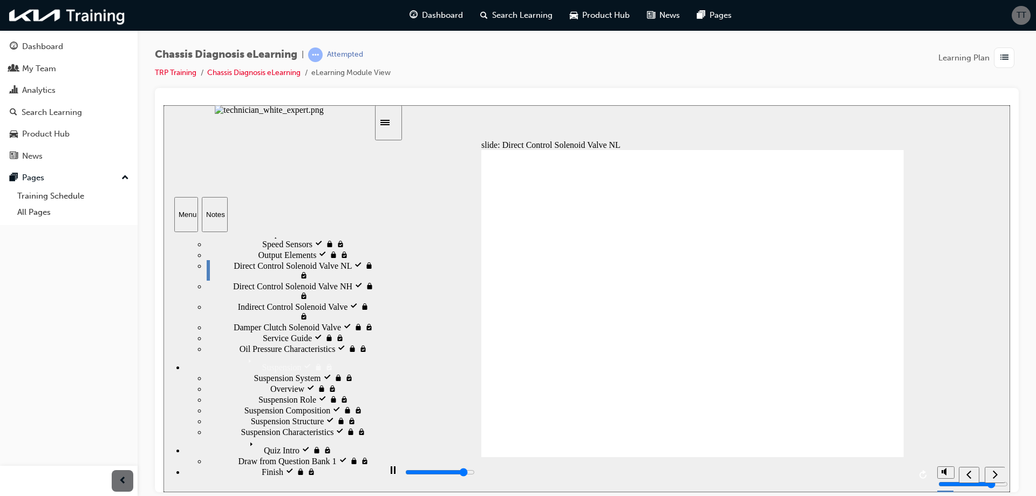
scroll to position [427, 0]
click at [264, 143] on span "HAC & DBC visited" at bounding box center [300, 138] width 72 height 10
click at [427, 474] on input "slide progress" at bounding box center [440, 471] width 70 height 9
click at [131, 481] on div "button" at bounding box center [123, 481] width 22 height 22
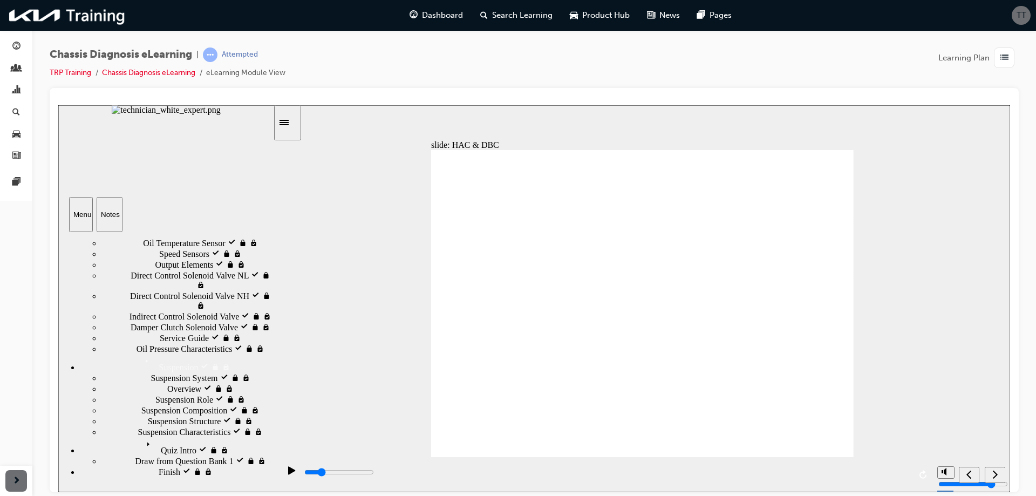
click at [374, 473] on input "slide progress" at bounding box center [339, 471] width 70 height 9
click at [292, 473] on div "play/pause" at bounding box center [292, 475] width 18 height 18
click at [136, 165] on div "ROP visited ROP" at bounding box center [187, 159] width 172 height 11
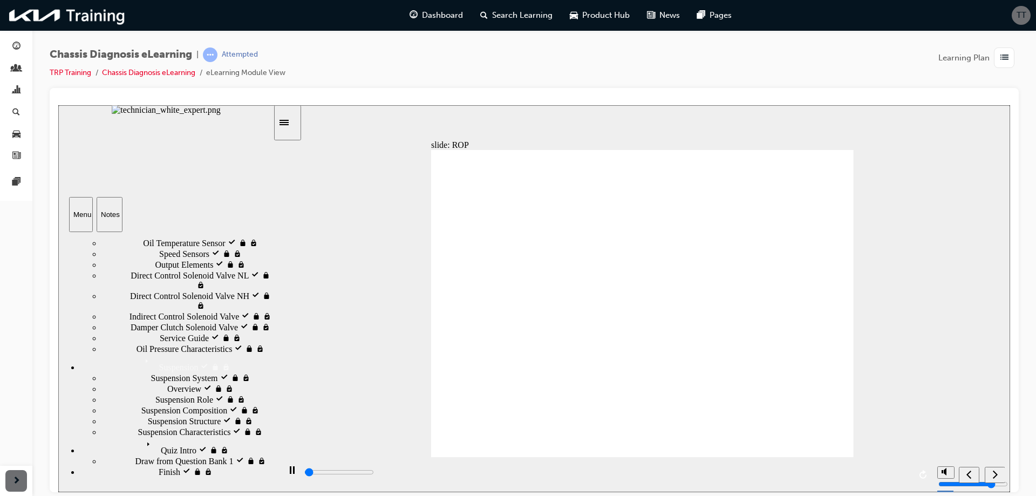
click at [310, 473] on input "slide progress" at bounding box center [339, 471] width 70 height 9
type input "18100"
